Goal: Find specific page/section: Find specific page/section

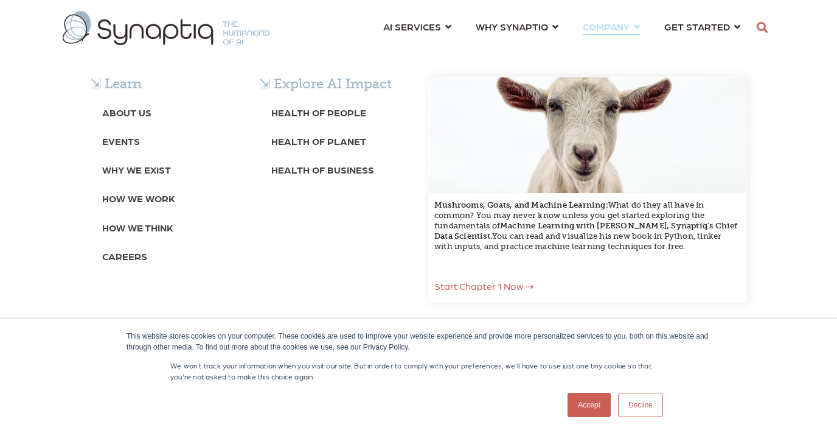
click at [129, 113] on b "About Us" at bounding box center [126, 112] width 49 height 12
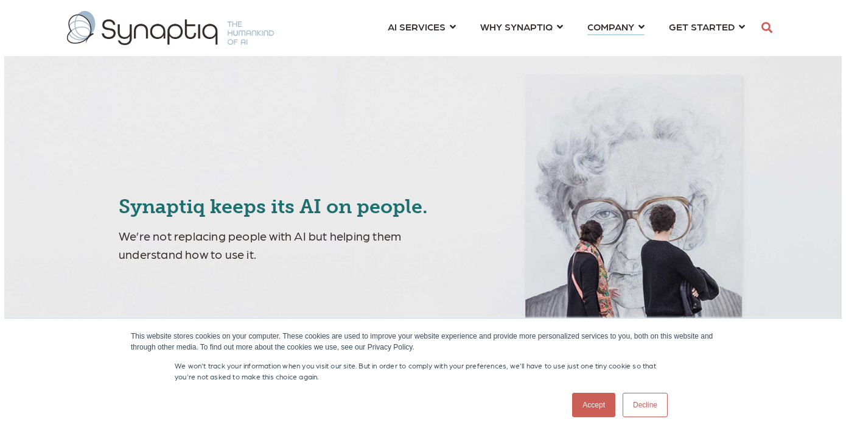
scroll to position [117, 0]
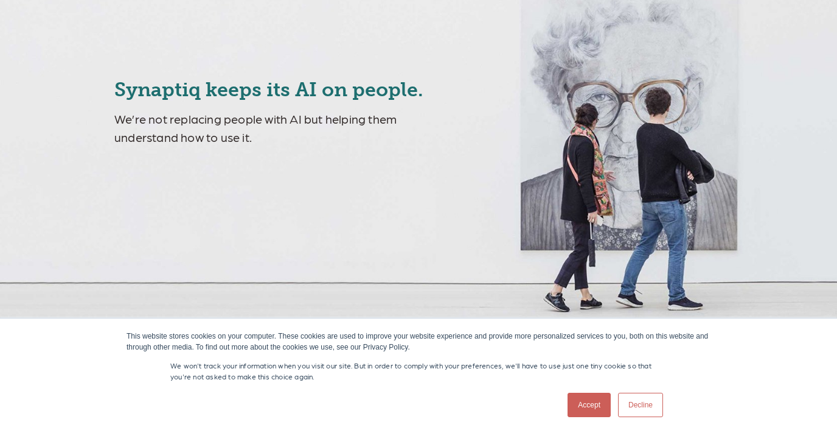
click at [587, 403] on link "Accept" at bounding box center [589, 405] width 43 height 24
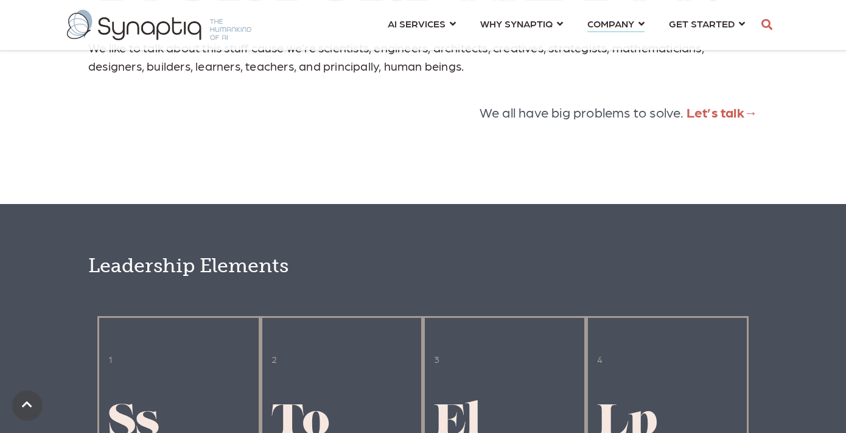
scroll to position [2338, 0]
click at [693, 120] on span "Let’s talk" at bounding box center [715, 111] width 58 height 16
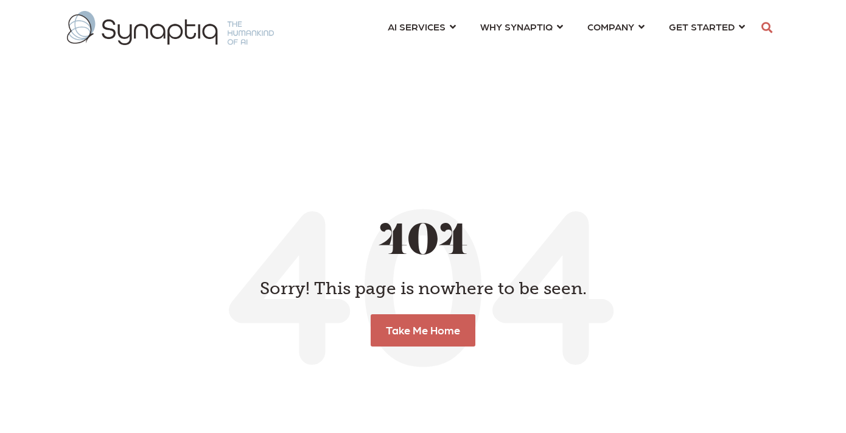
scroll to position [0, 5]
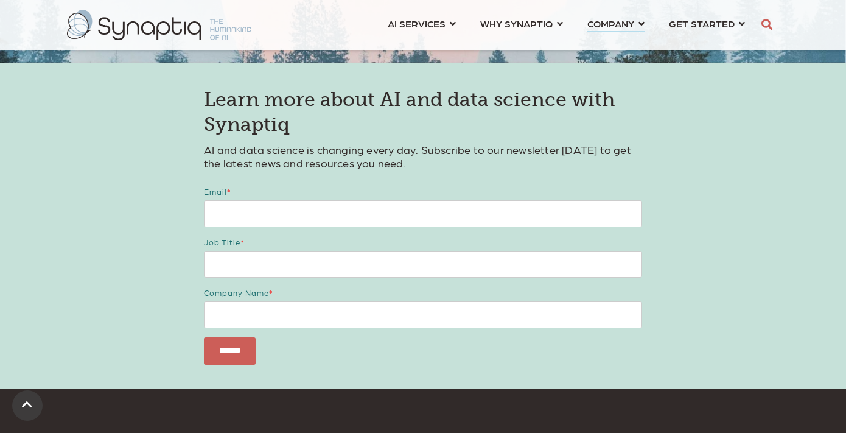
scroll to position [4455, 0]
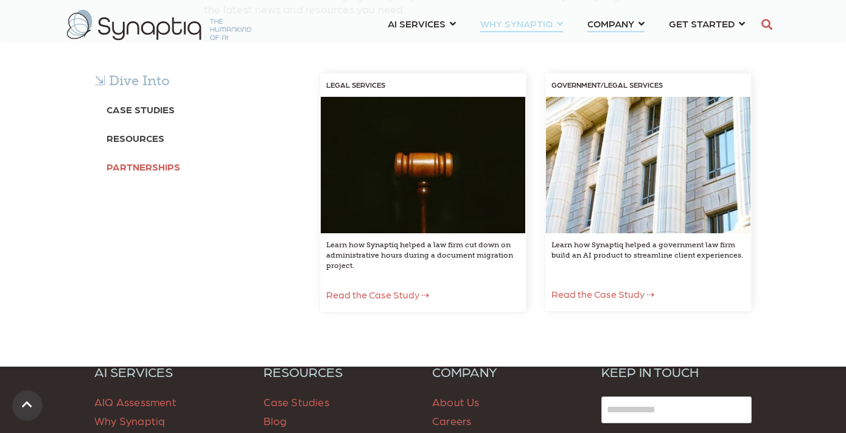
click at [176, 164] on b "Partnerships" at bounding box center [143, 167] width 74 height 12
